Goal: Transaction & Acquisition: Purchase product/service

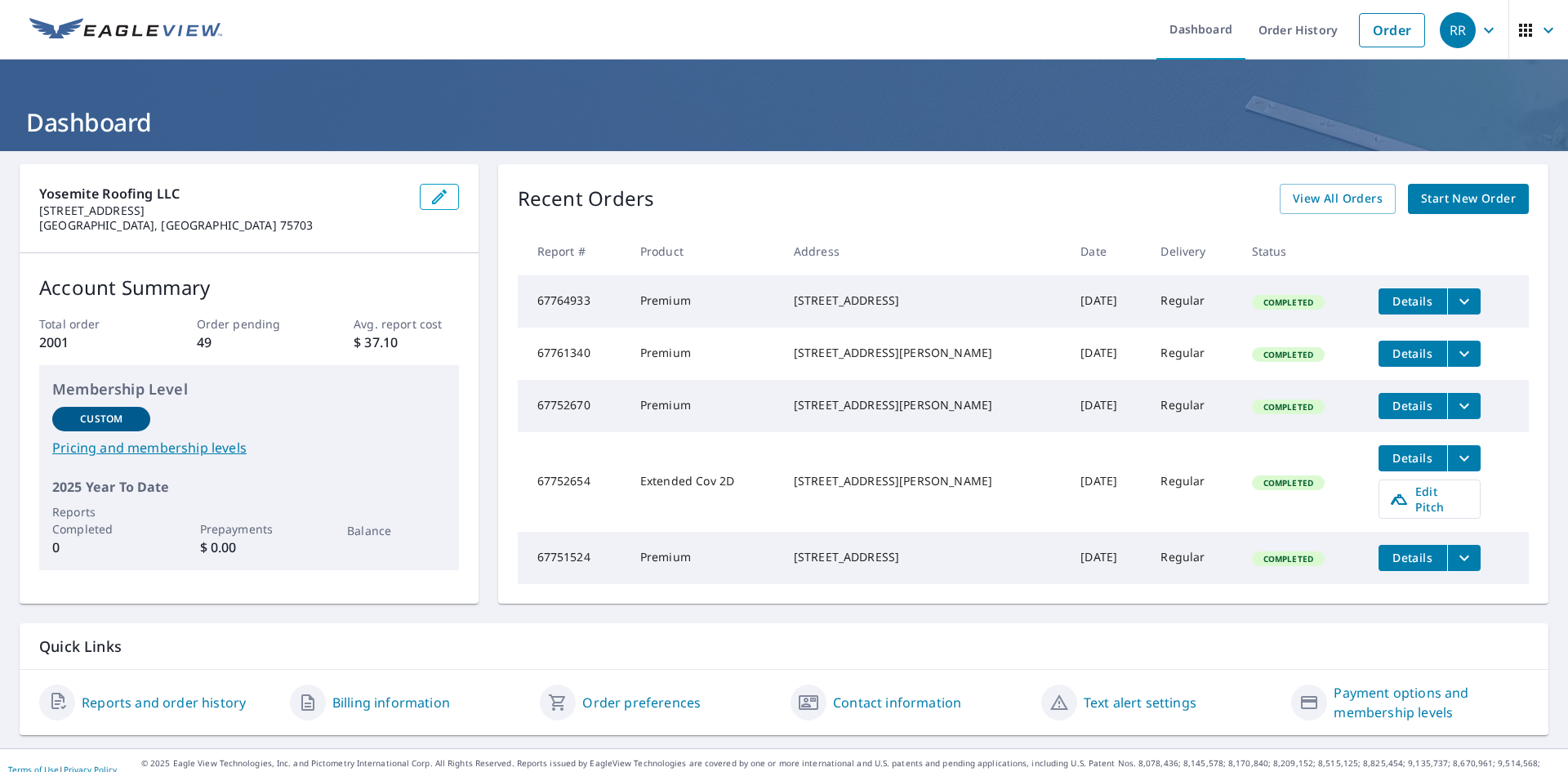
click at [1429, 194] on span "Start New Order" at bounding box center [1468, 199] width 95 height 20
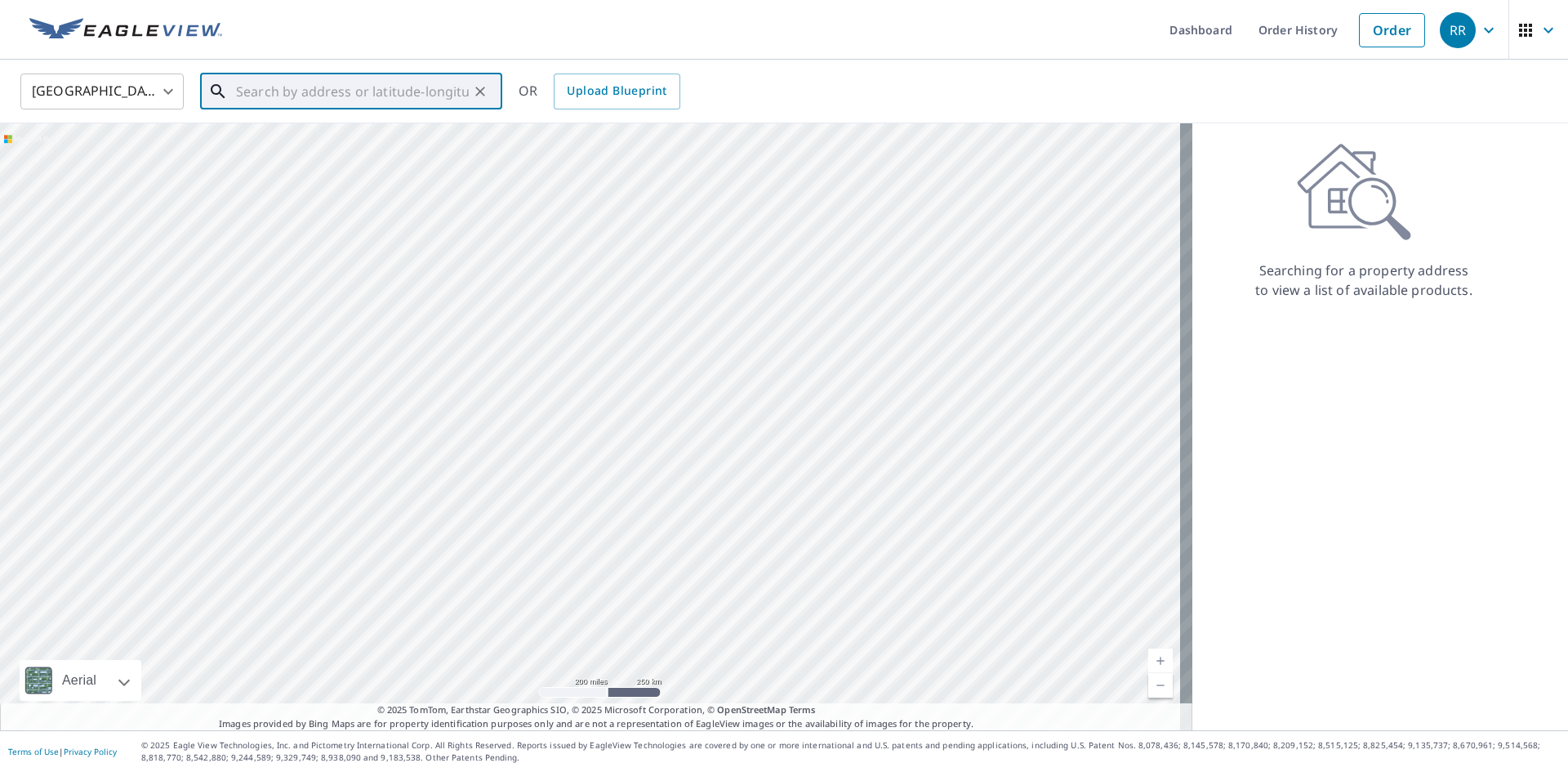
click at [399, 96] on input "text" at bounding box center [352, 92] width 233 height 46
click at [354, 85] on input "text" at bounding box center [352, 92] width 233 height 46
paste input "[STREET_ADDRESS][PERSON_NAME]"
click at [421, 142] on span "[STREET_ADDRESS][PERSON_NAME]" at bounding box center [360, 138] width 256 height 19
type input "[STREET_ADDRESS][PERSON_NAME]"
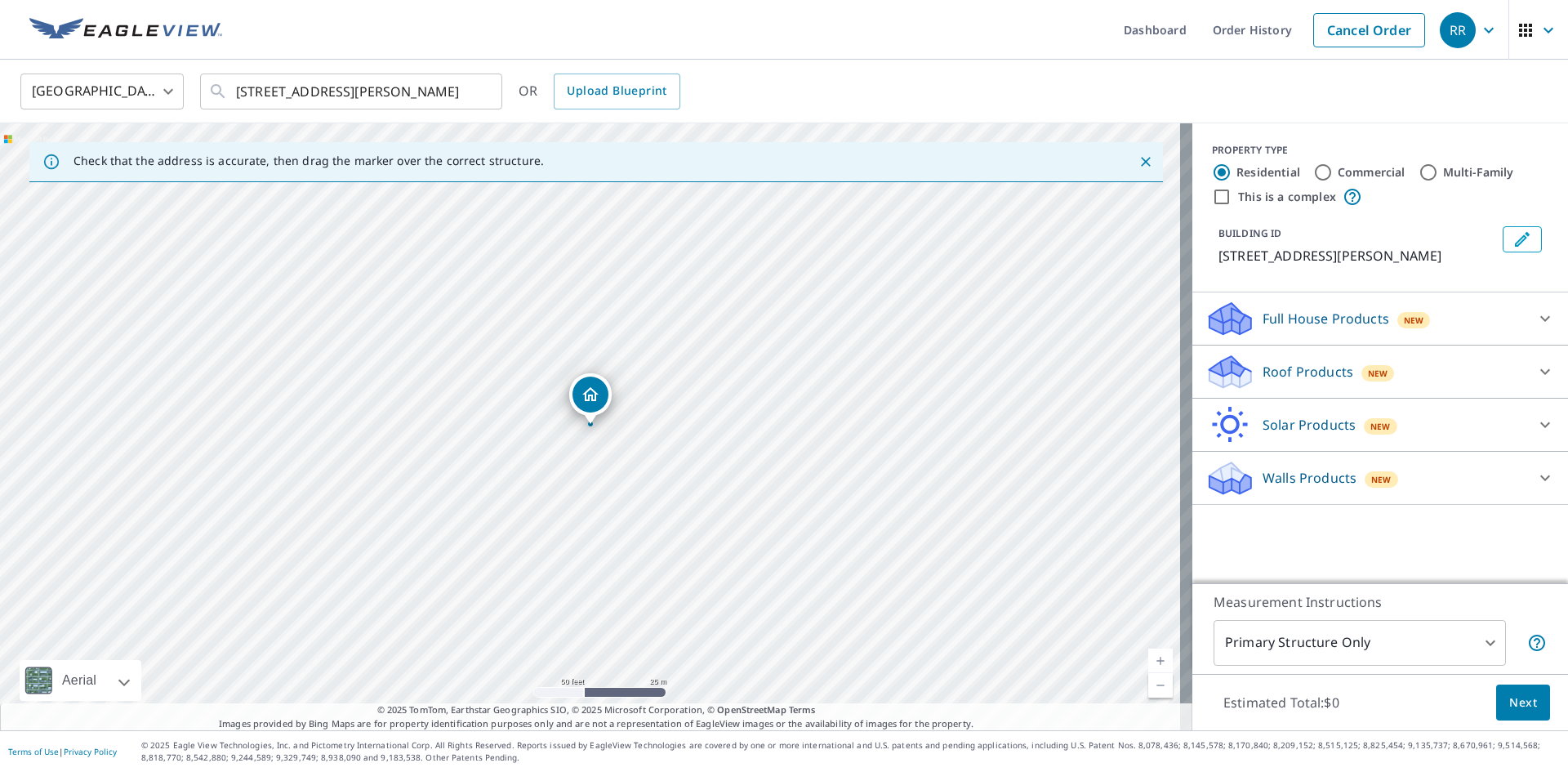
click at [1344, 309] on p "Full House Products" at bounding box center [1326, 318] width 127 height 19
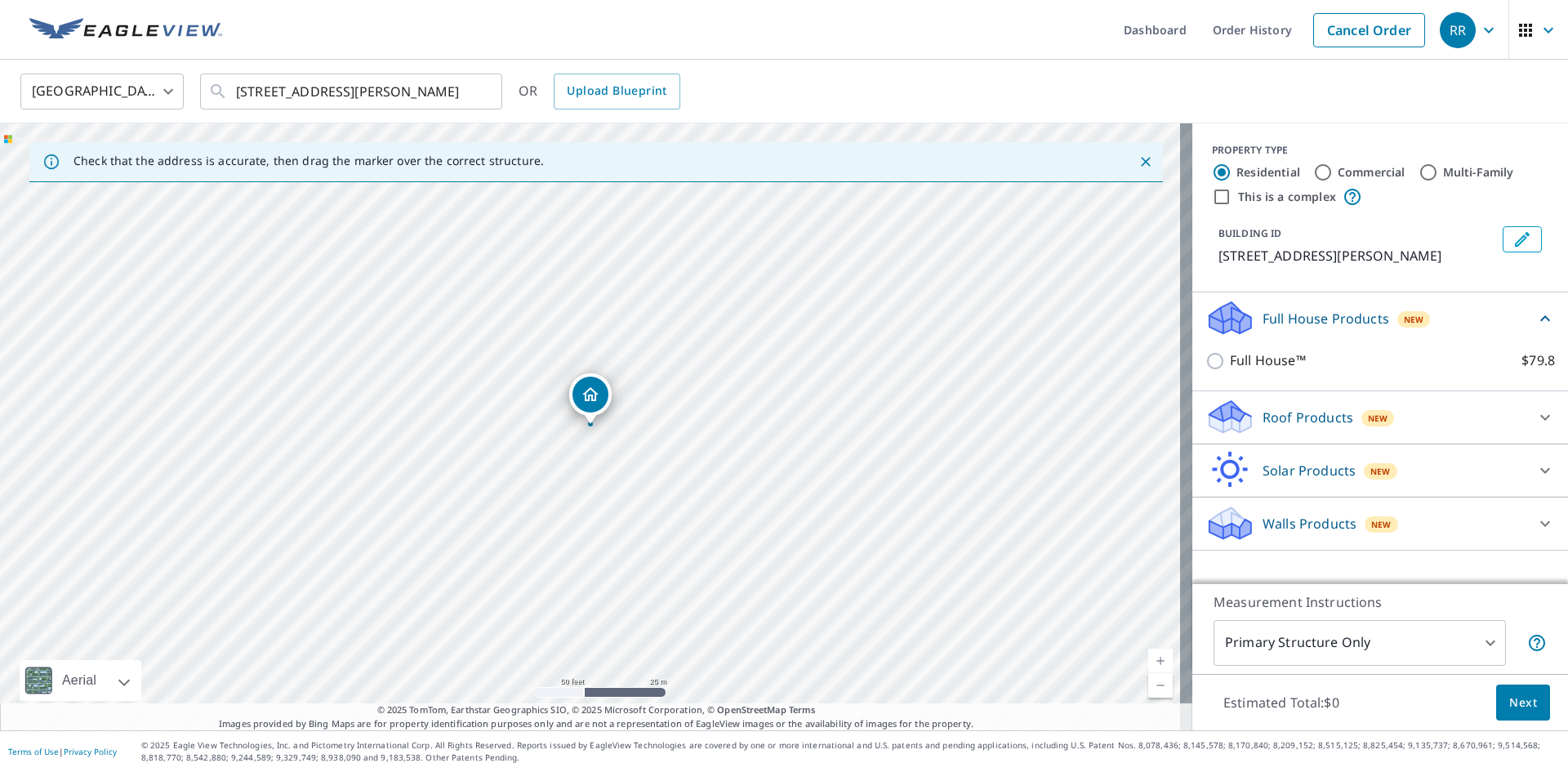
click at [1330, 408] on p "Roof Products" at bounding box center [1308, 416] width 91 height 19
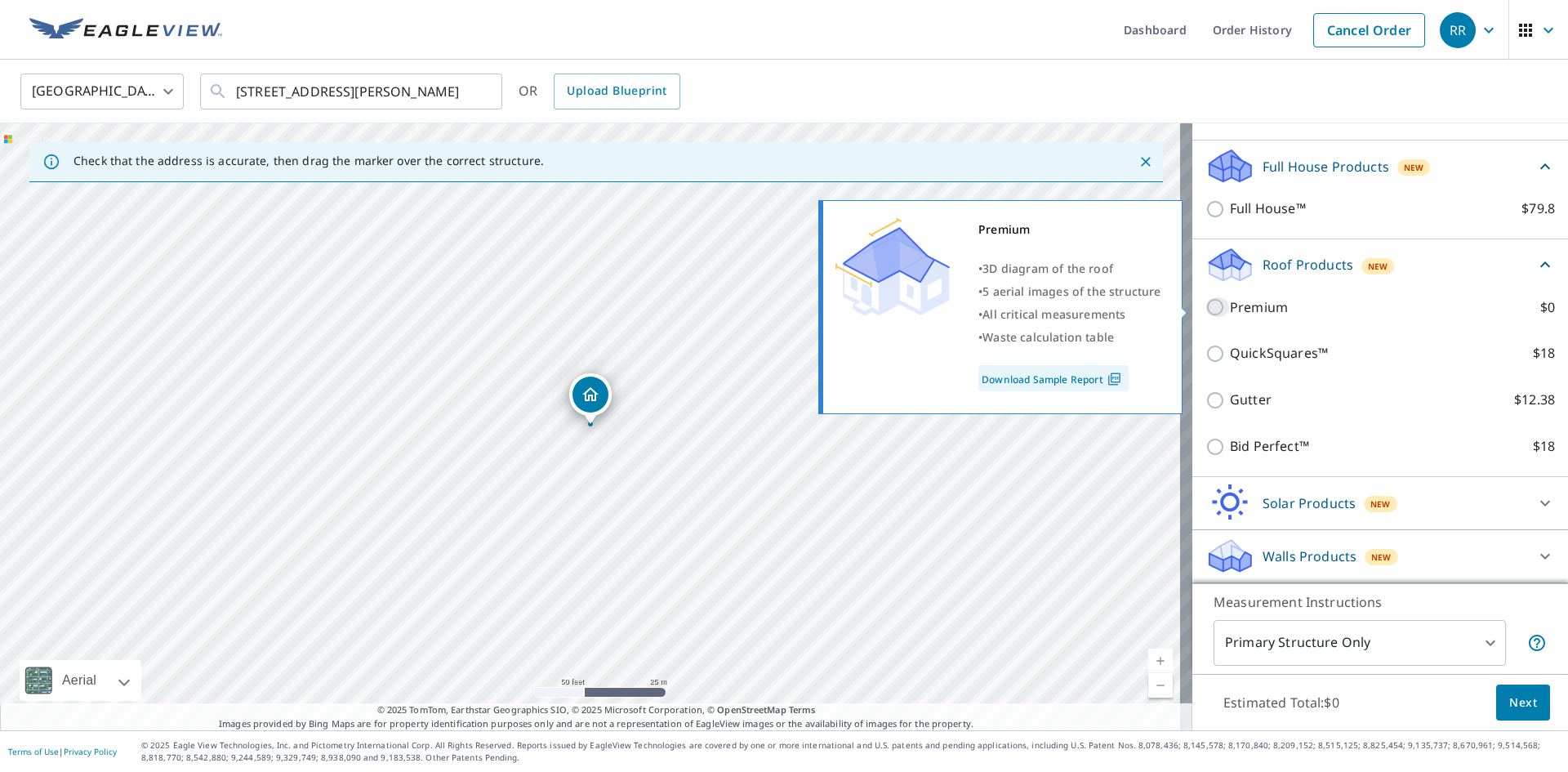
click at [1212, 304] on input "Premium $0" at bounding box center [1217, 306] width 25 height 19
checkbox input "true"
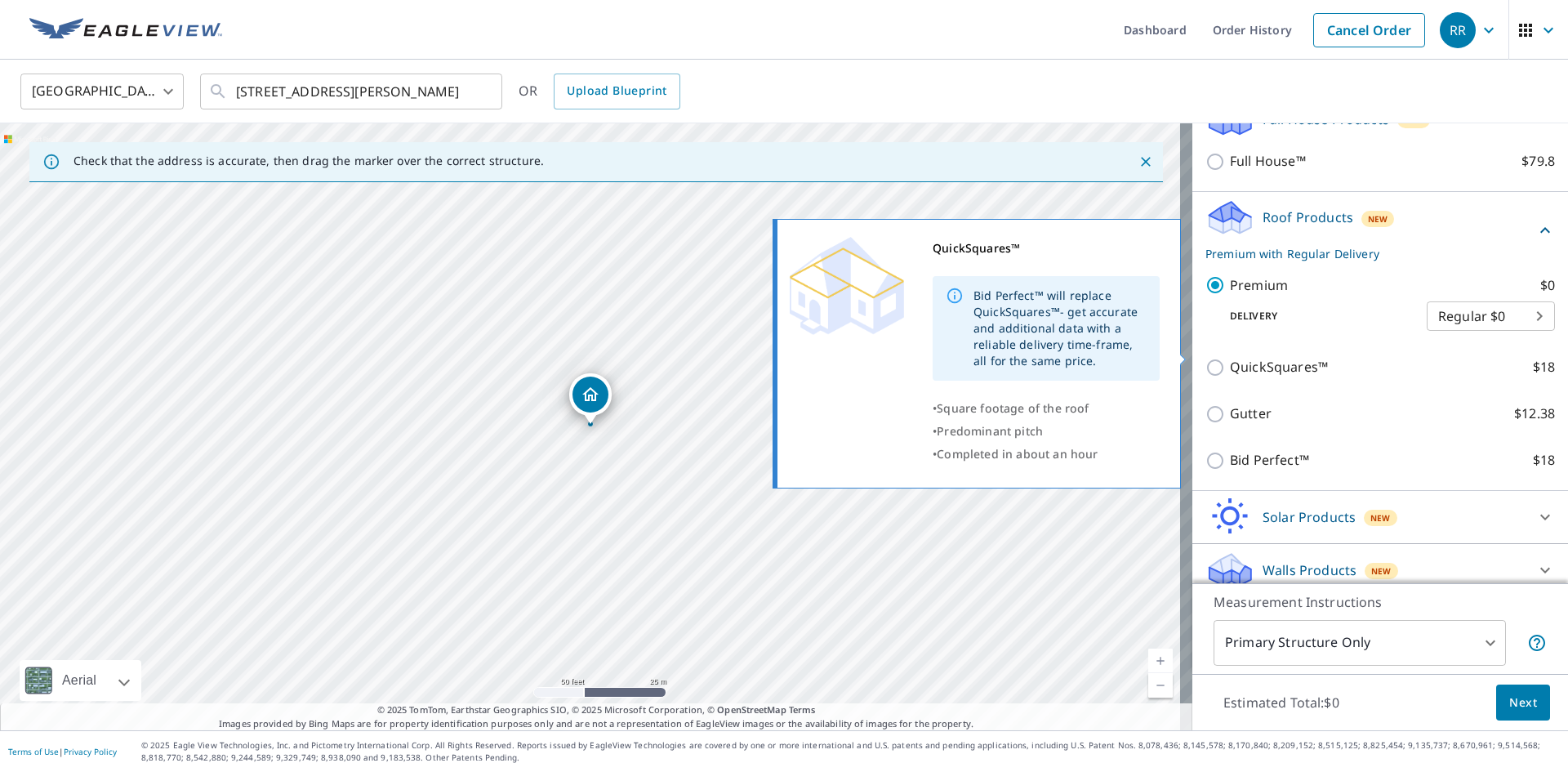
scroll to position [213, 0]
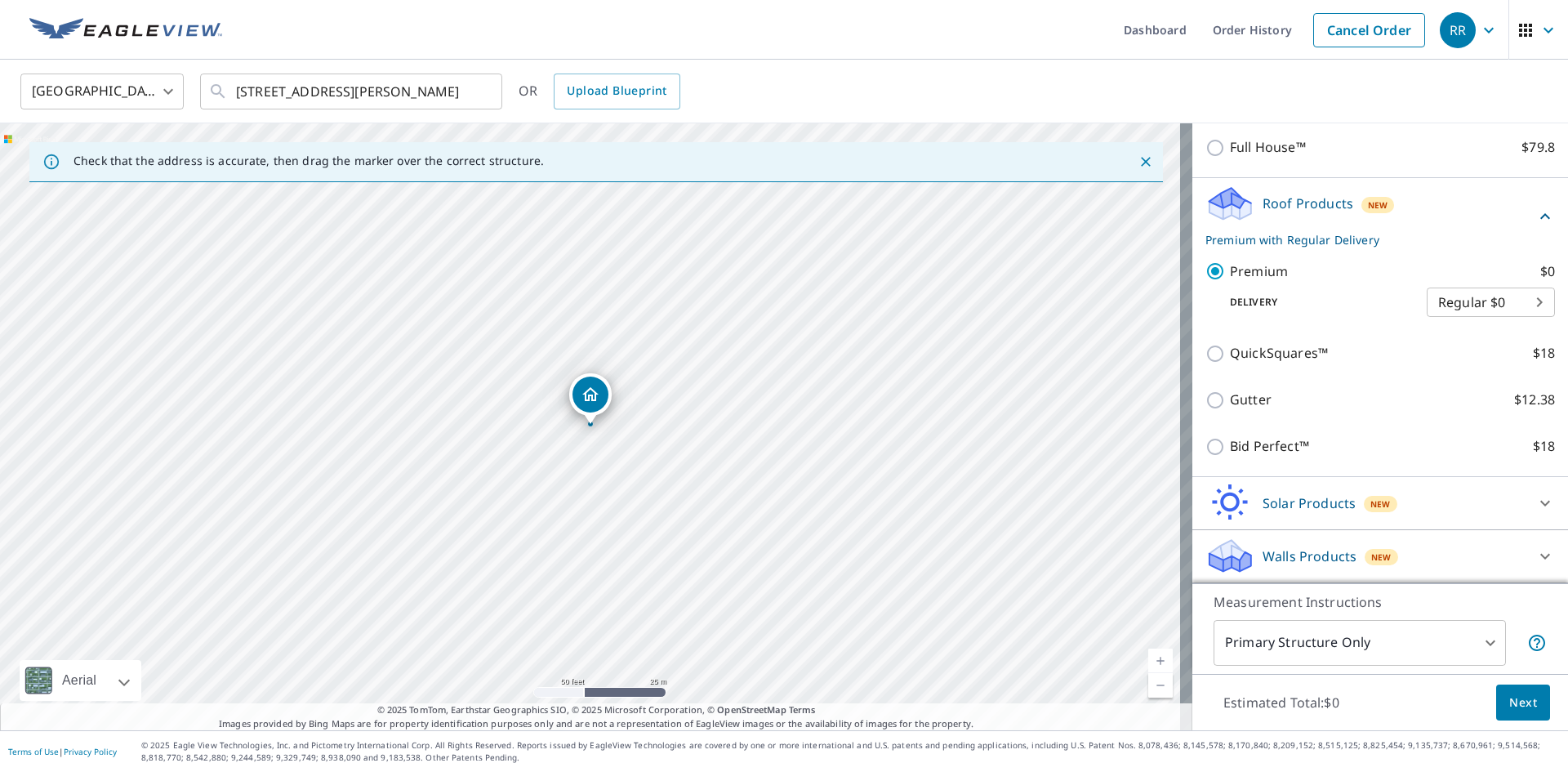
click at [1509, 711] on span "Next" at bounding box center [1523, 702] width 28 height 20
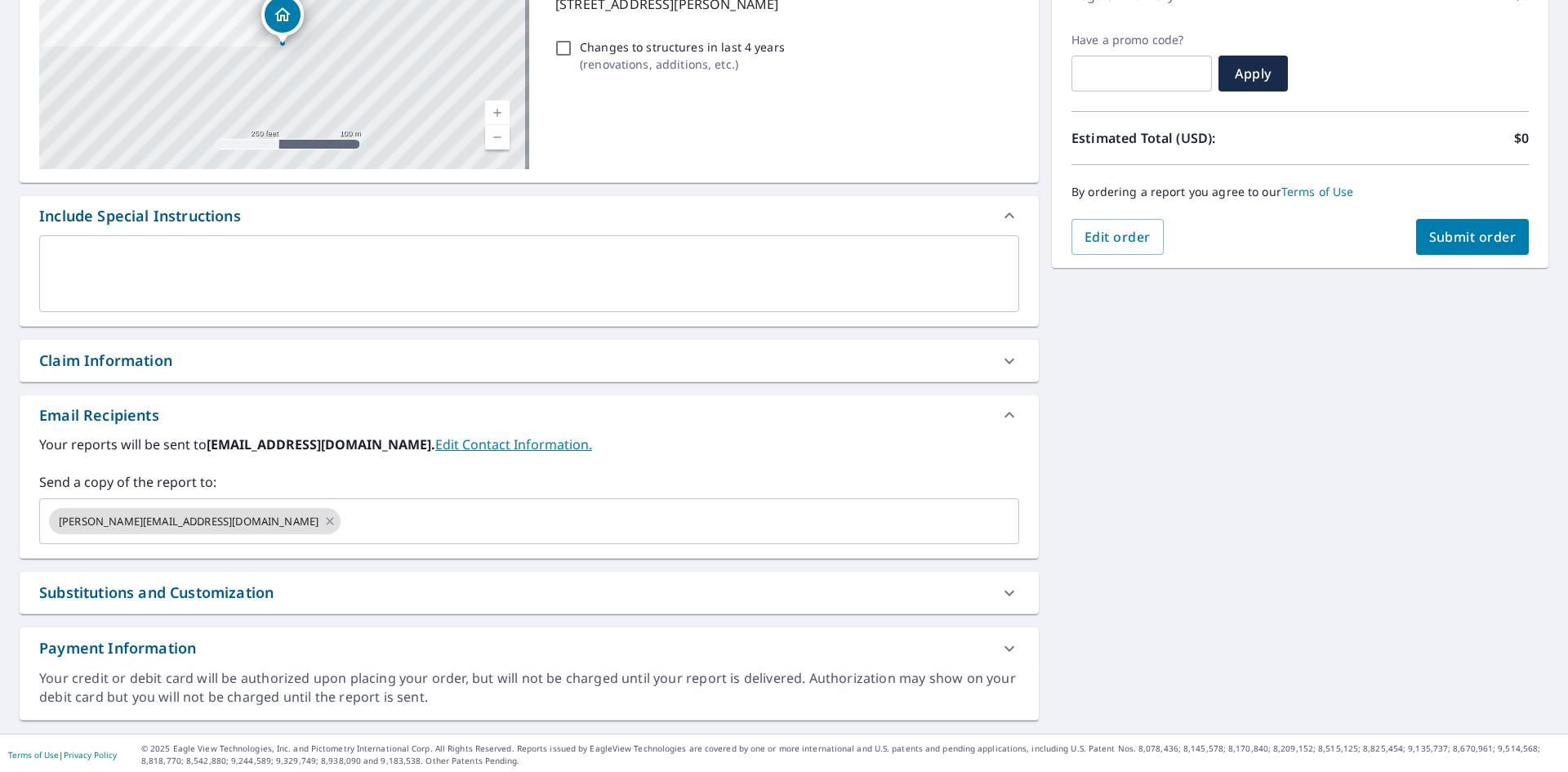
scroll to position [256, 0]
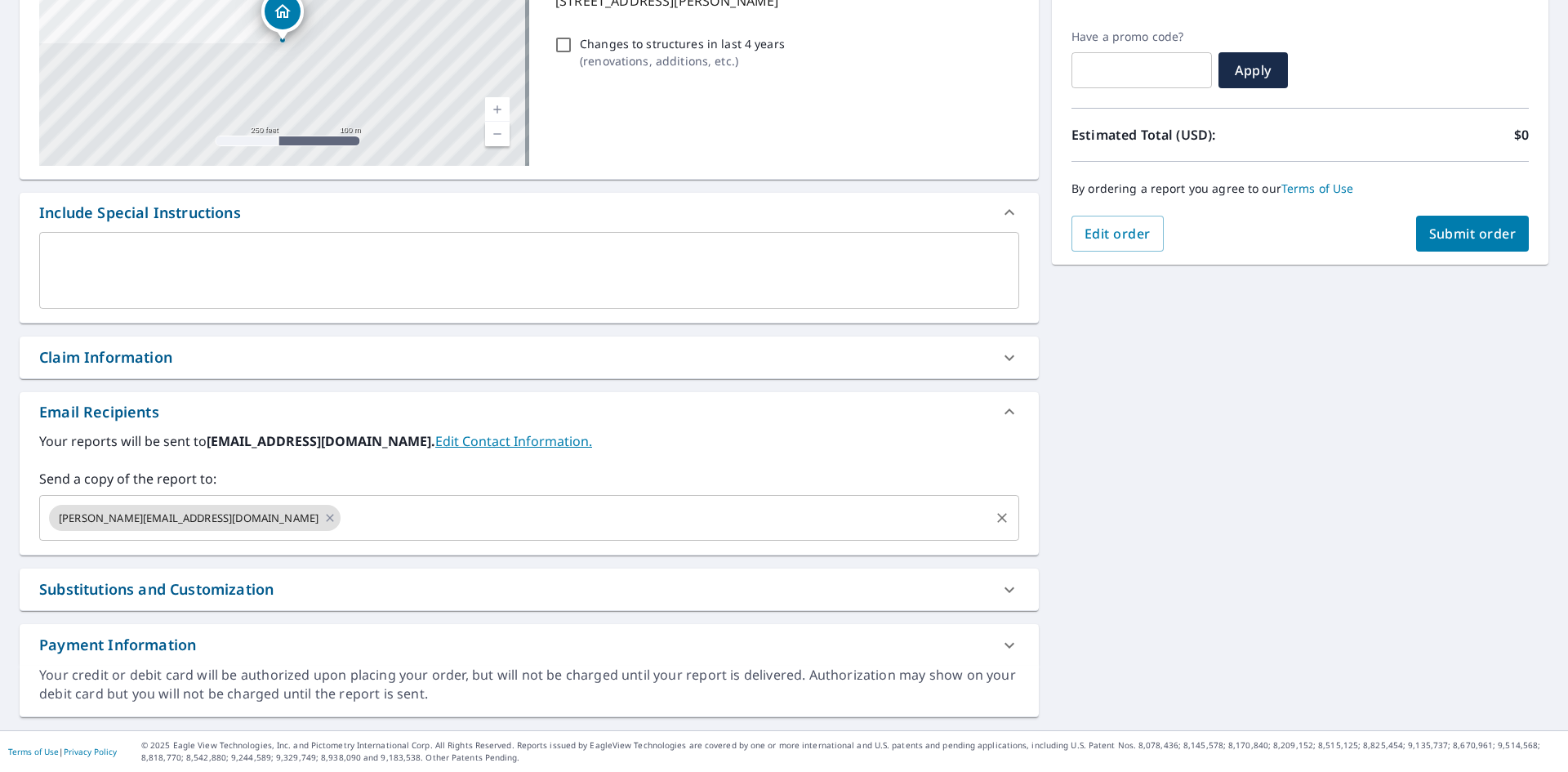
click at [343, 517] on input "text" at bounding box center [665, 517] width 644 height 31
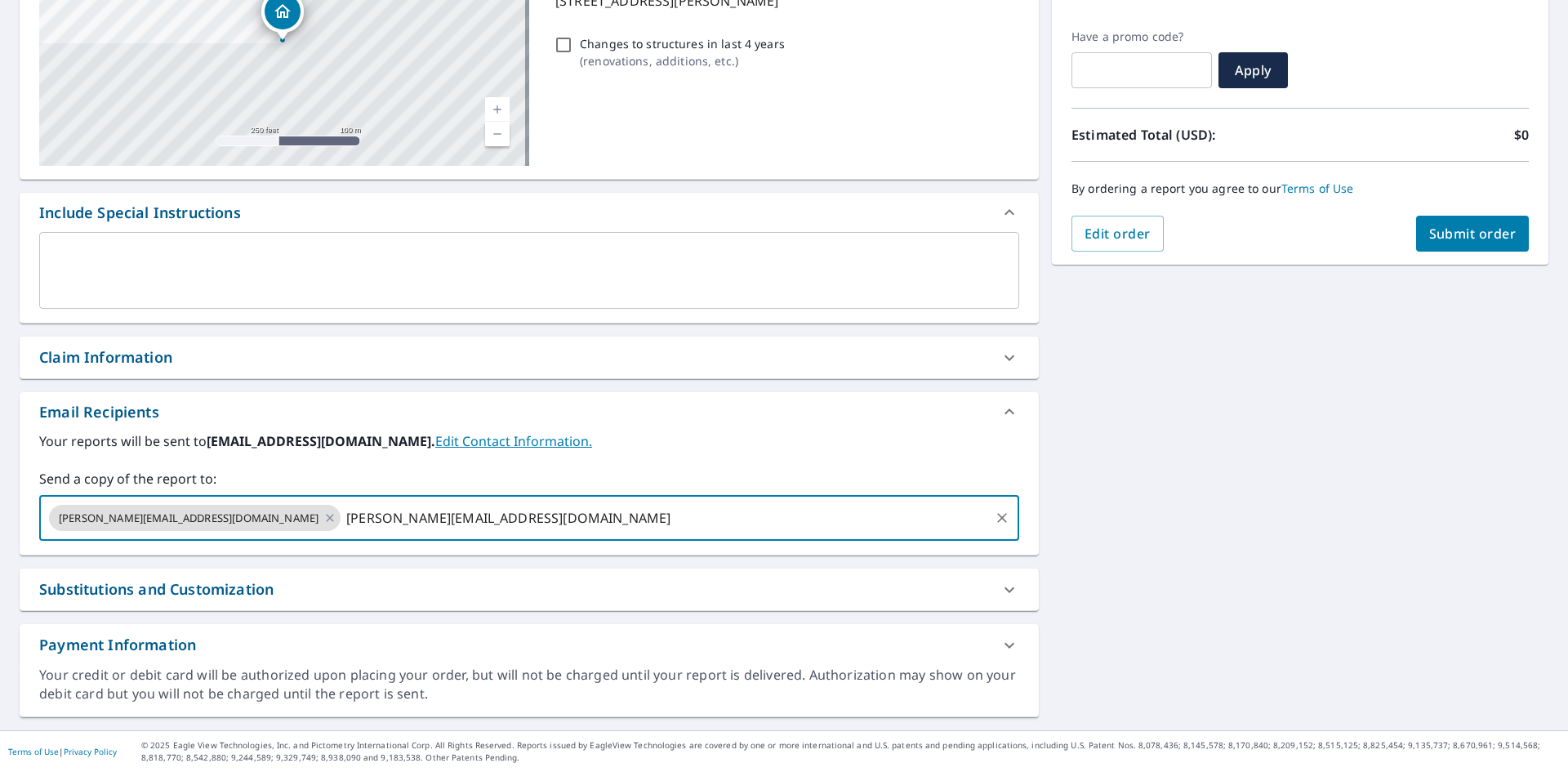
click at [934, 526] on input "[PERSON_NAME][EMAIL_ADDRESS][DOMAIN_NAME]" at bounding box center [665, 517] width 644 height 31
type input "[PERSON_NAME][EMAIL_ADDRESS][DOMAIN_NAME]"
click at [1110, 492] on div "[STREET_ADDRESS][PERSON_NAME] Aerial Road A standard road map Aerial A detailed…" at bounding box center [784, 312] width 1568 height 835
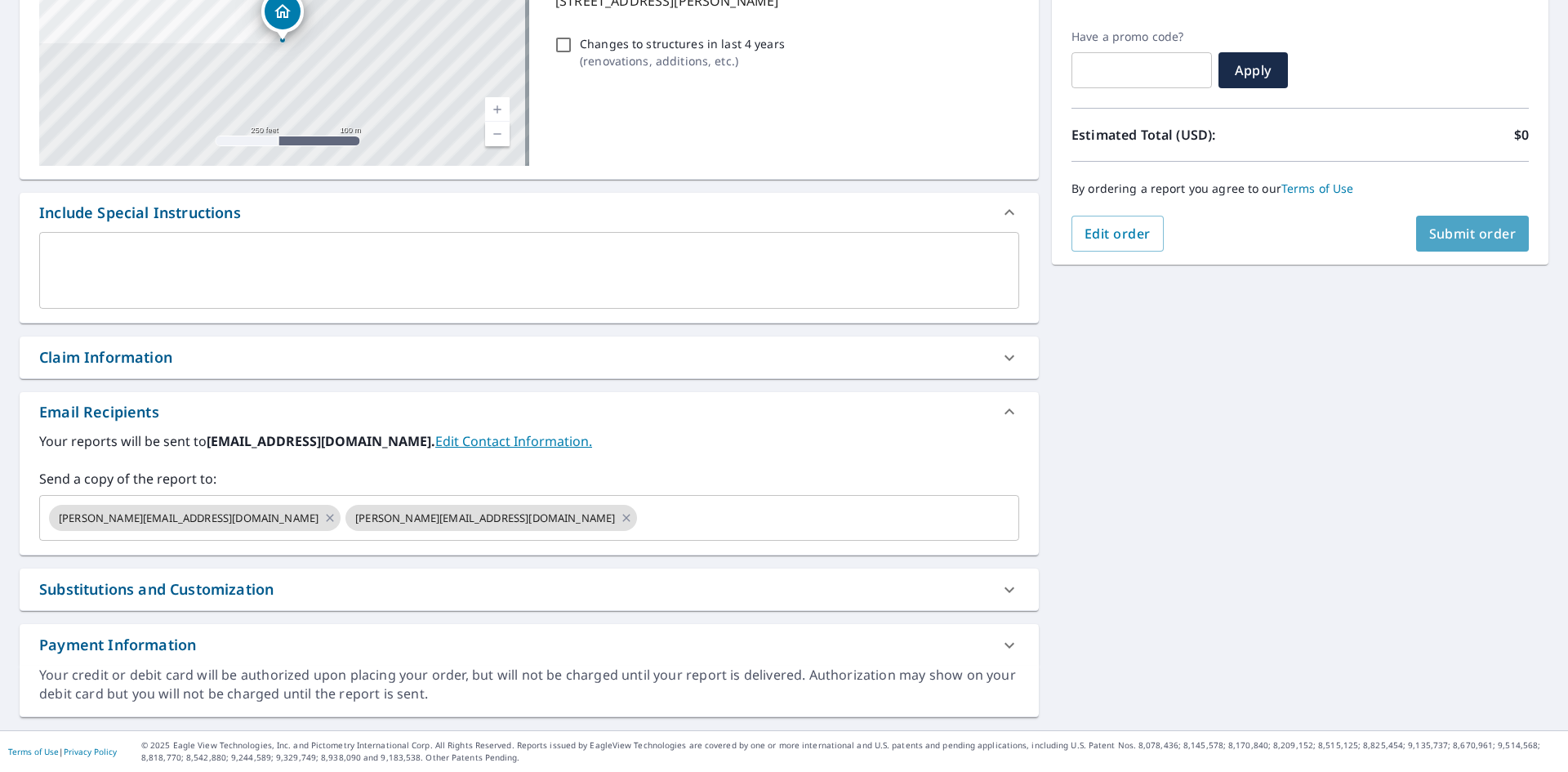
click at [1463, 246] on button "Submit order" at bounding box center [1472, 233] width 113 height 36
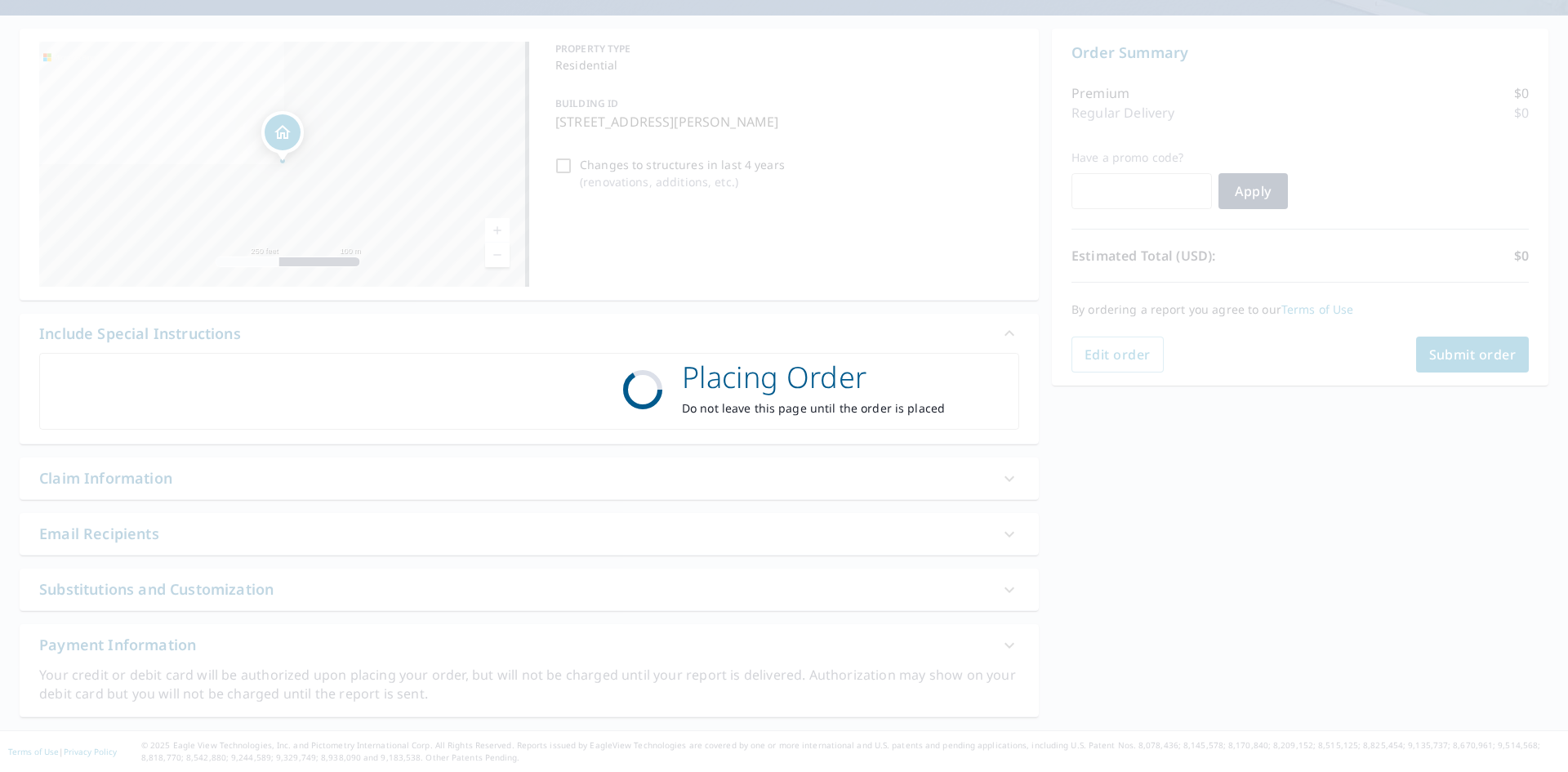
scroll to position [135, 0]
